Goal: Navigation & Orientation: Find specific page/section

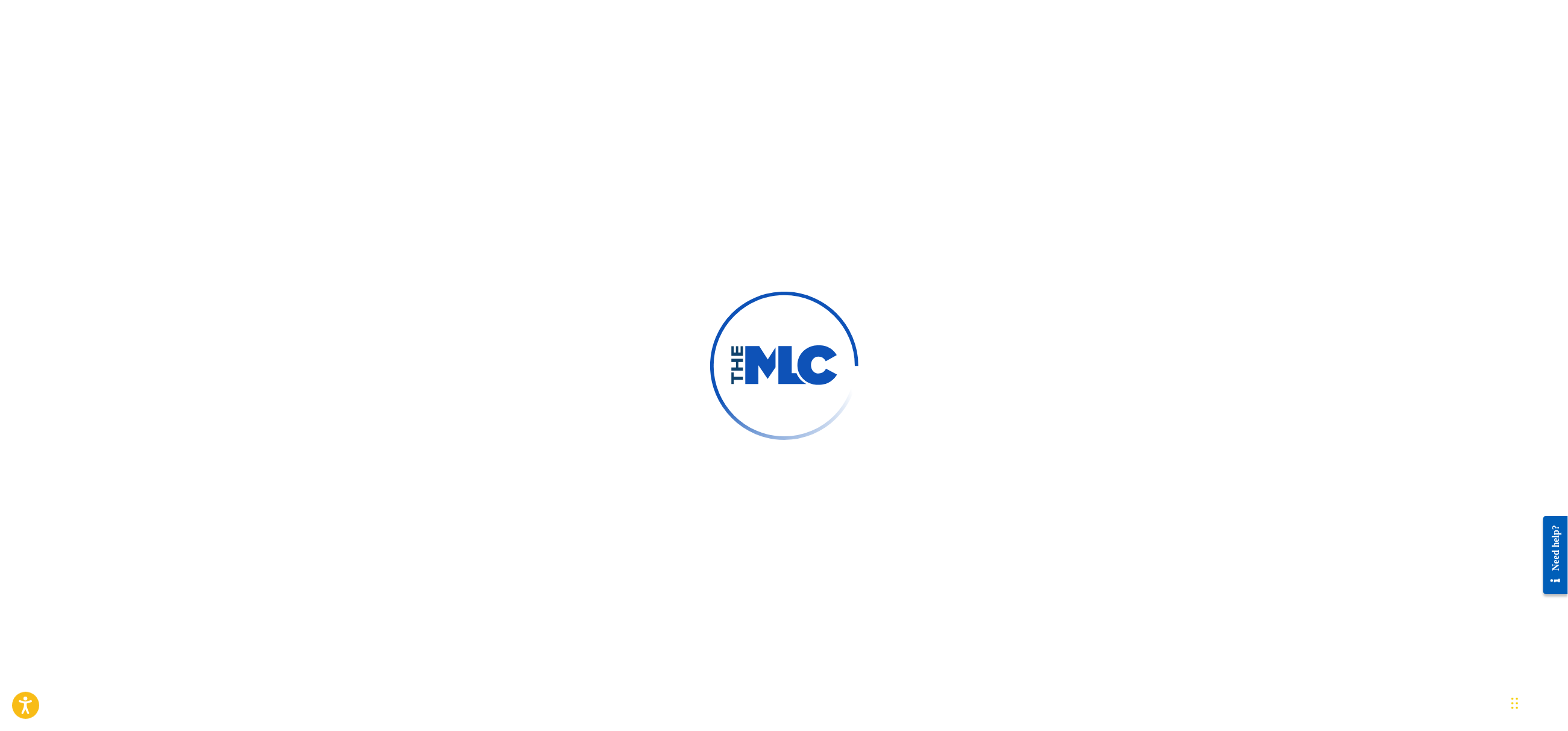
click at [988, 266] on div at bounding box center [784, 366] width 1568 height 731
